Goal: Task Accomplishment & Management: Complete application form

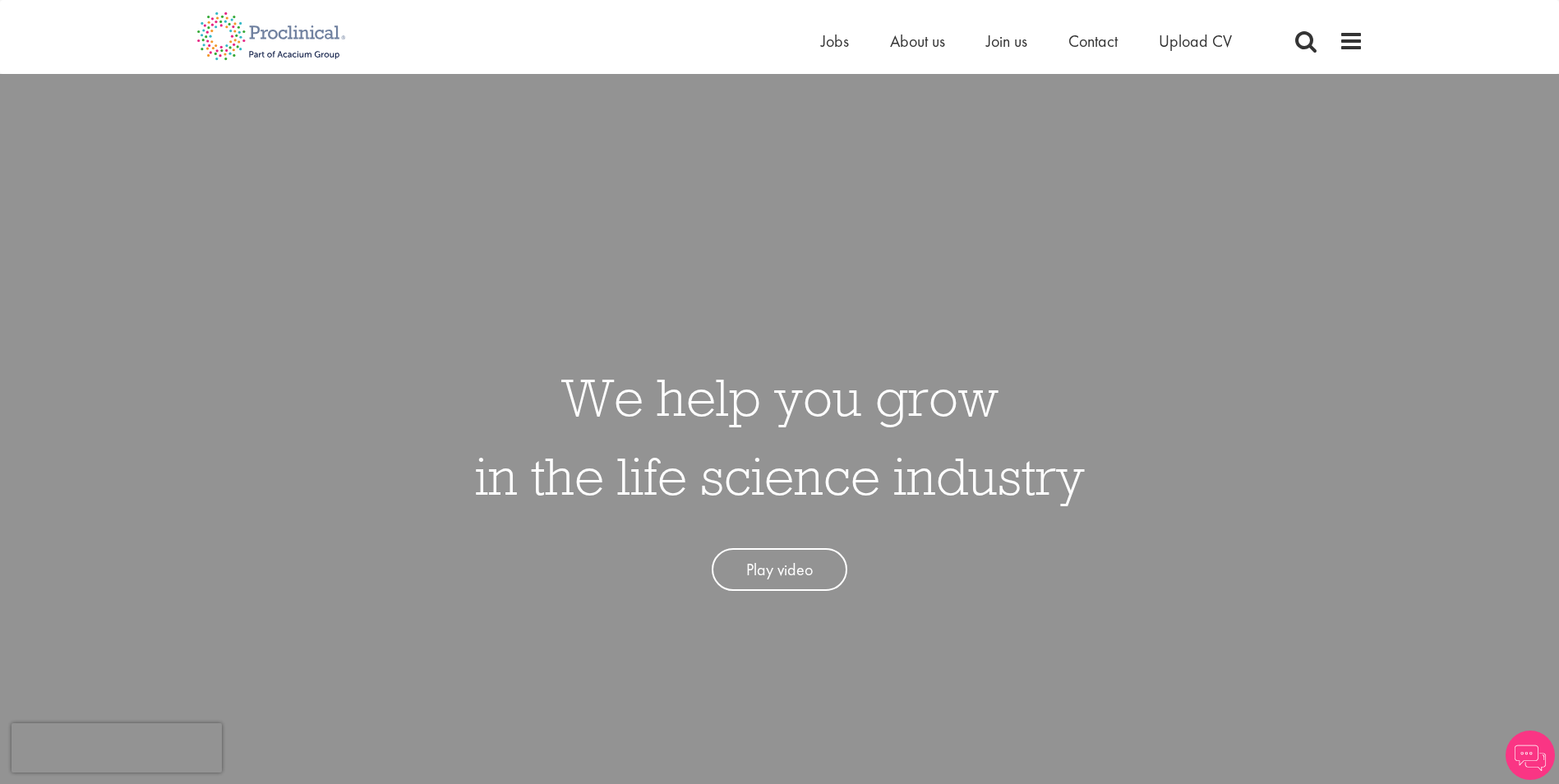
click at [915, 52] on li "About us" at bounding box center [917, 40] width 55 height 24
click at [918, 42] on span "About us" at bounding box center [917, 41] width 55 height 21
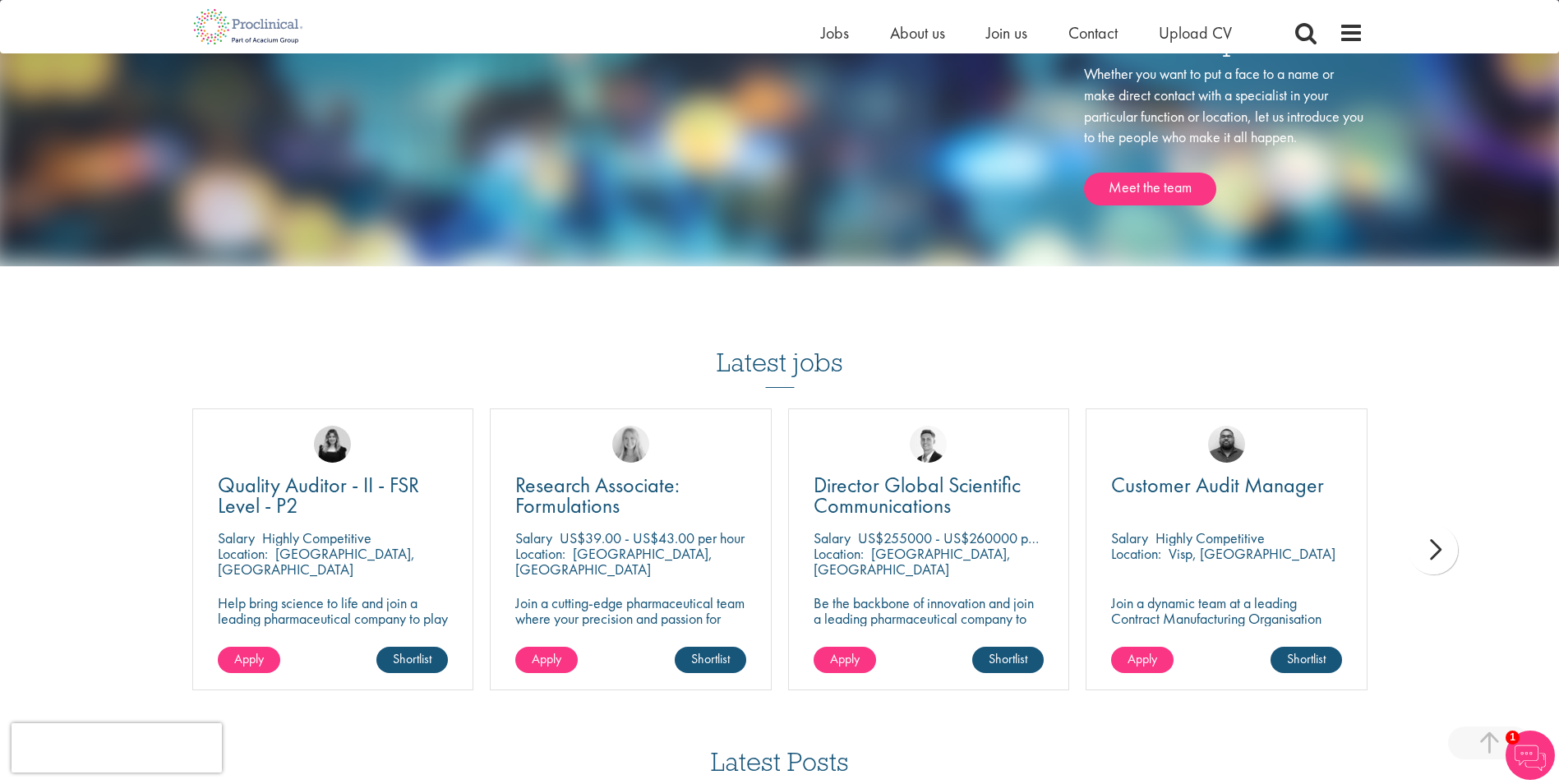
scroll to position [2793, 0]
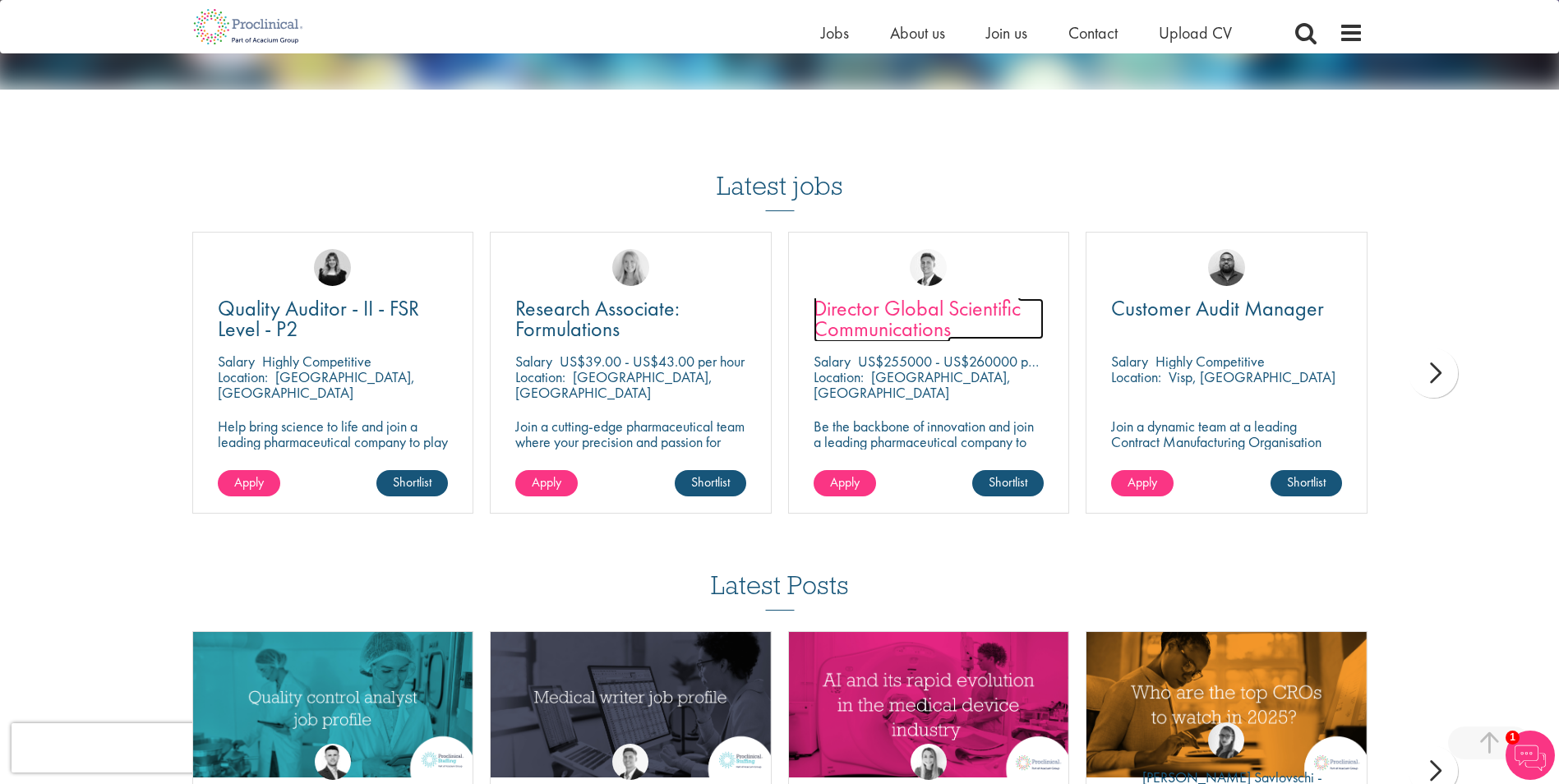
click at [868, 334] on span "Director Global Scientific Communications" at bounding box center [917, 318] width 207 height 49
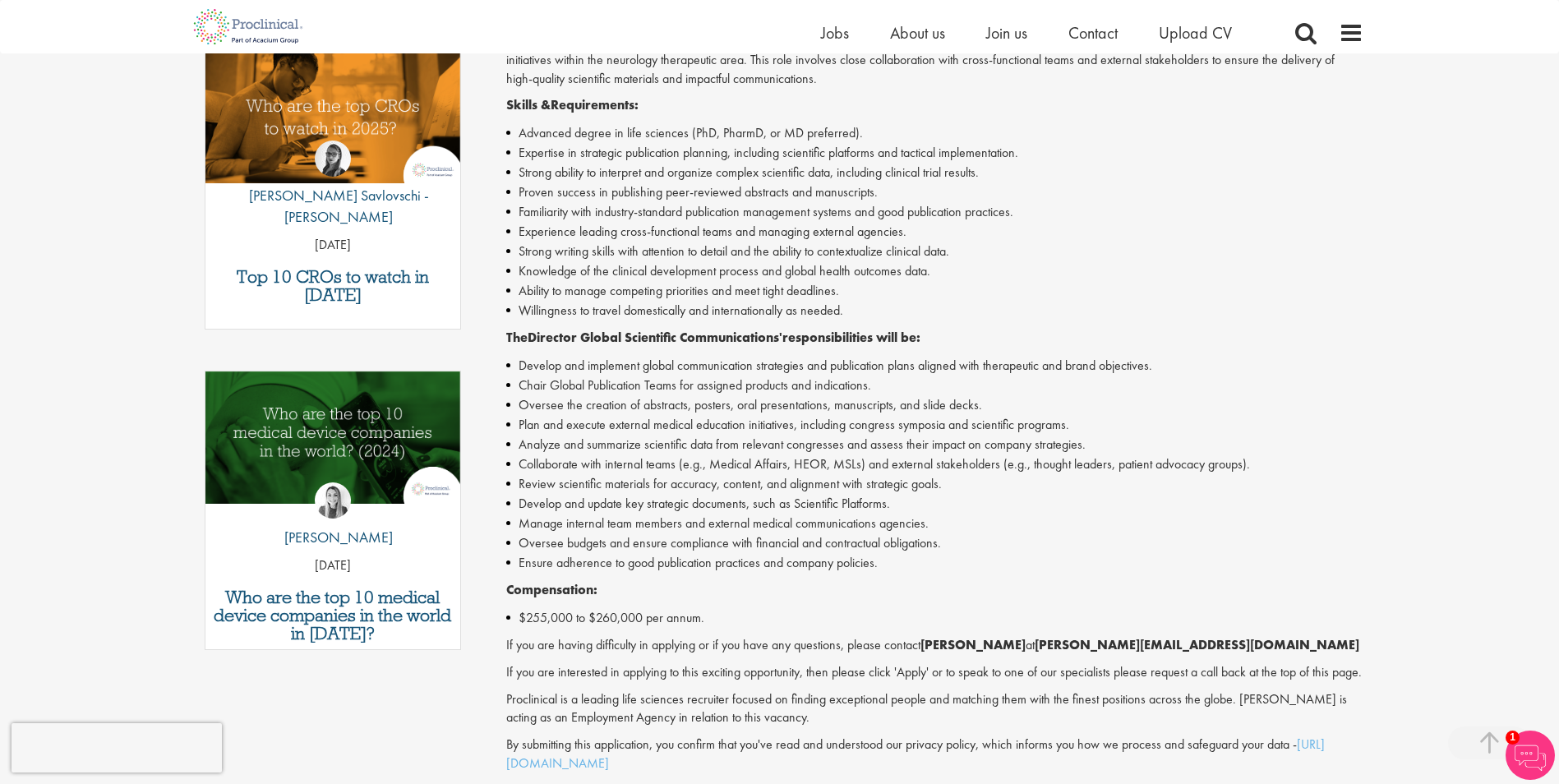
scroll to position [575, 0]
